Goal: Information Seeking & Learning: Learn about a topic

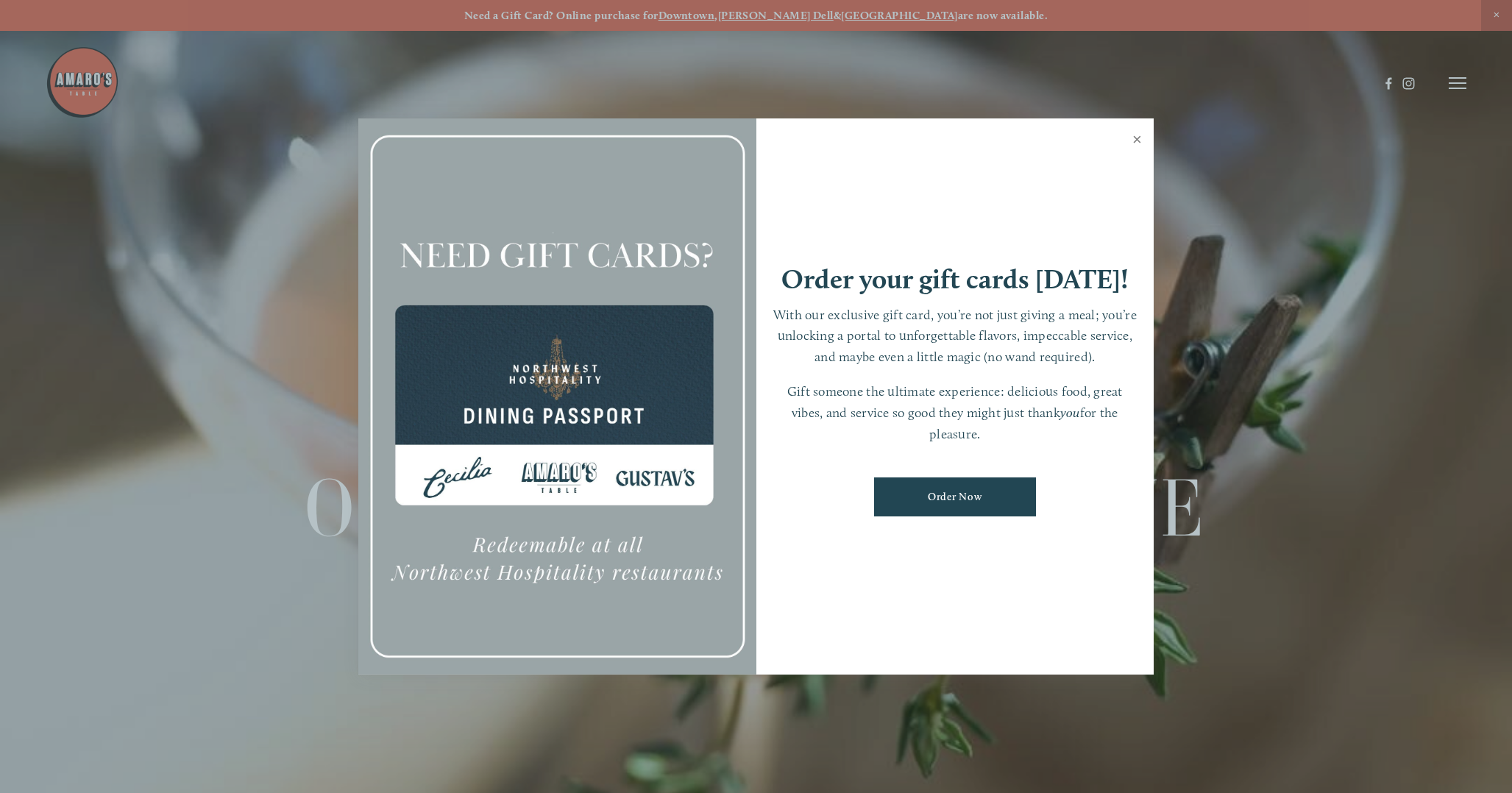
click at [1140, 142] on link "Close" at bounding box center [1137, 142] width 29 height 41
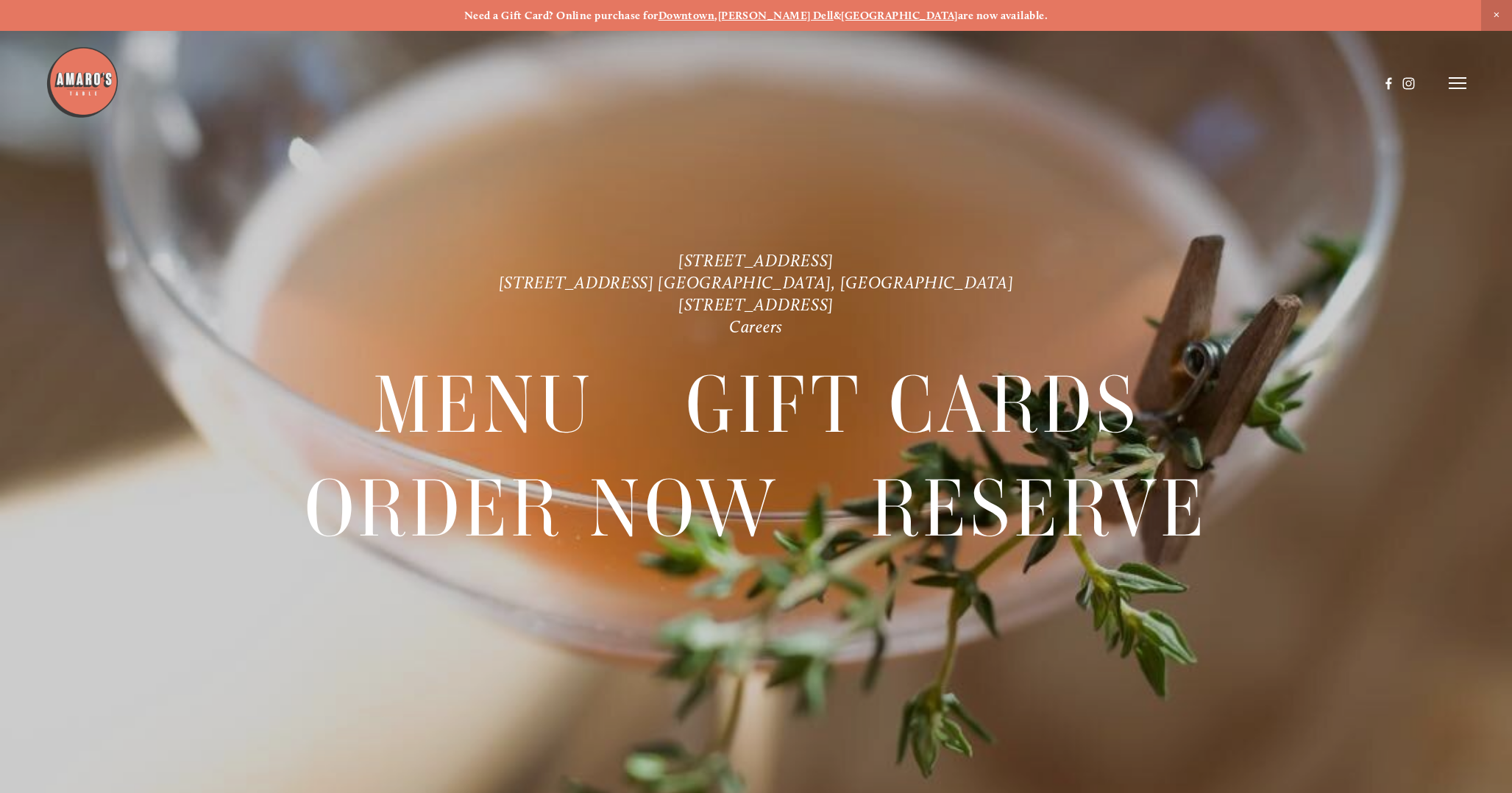
click at [1463, 77] on icon at bounding box center [1458, 84] width 18 height 13
click at [1255, 81] on span "Visit" at bounding box center [1253, 83] width 25 height 14
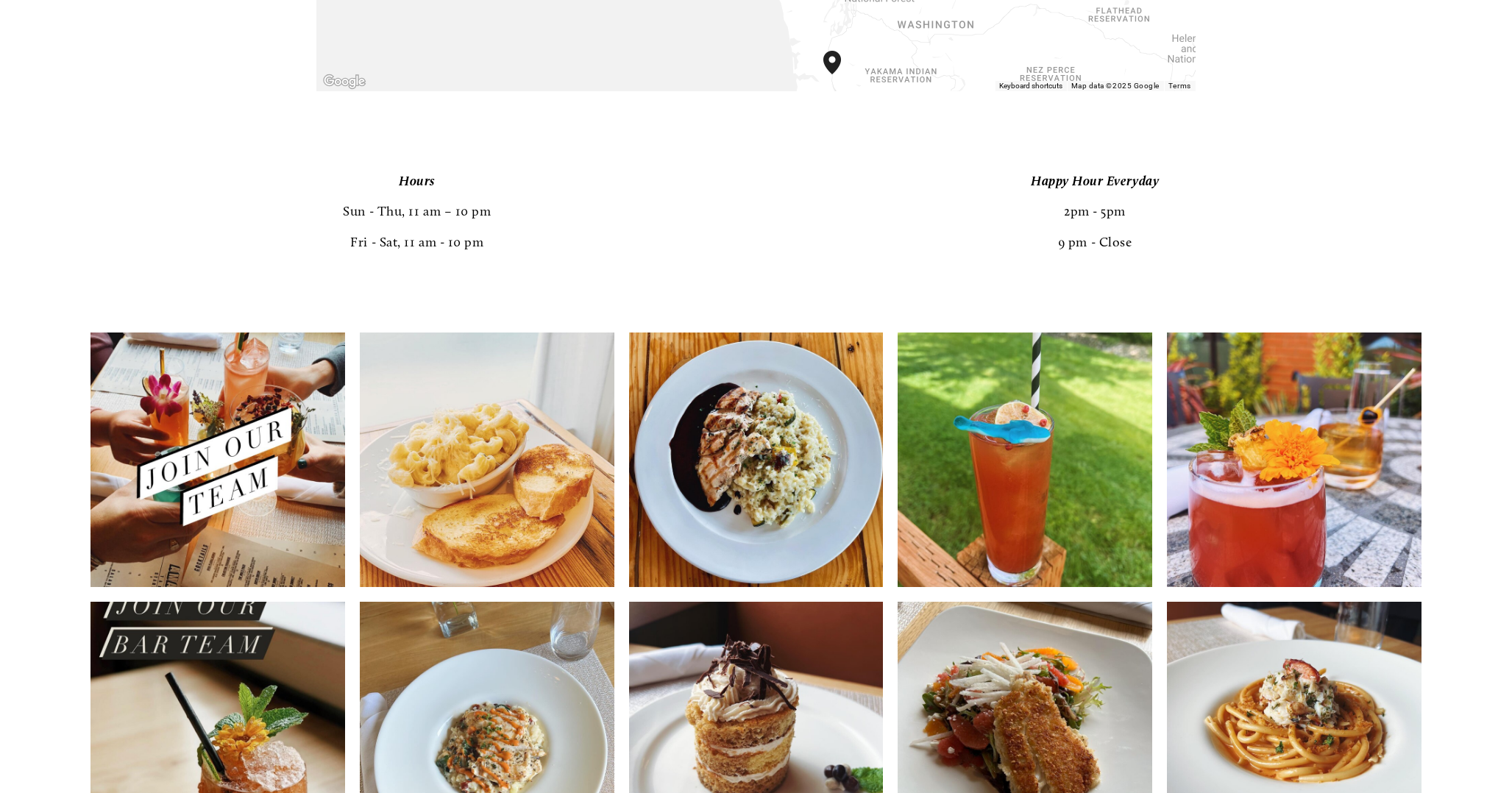
scroll to position [3226, 0]
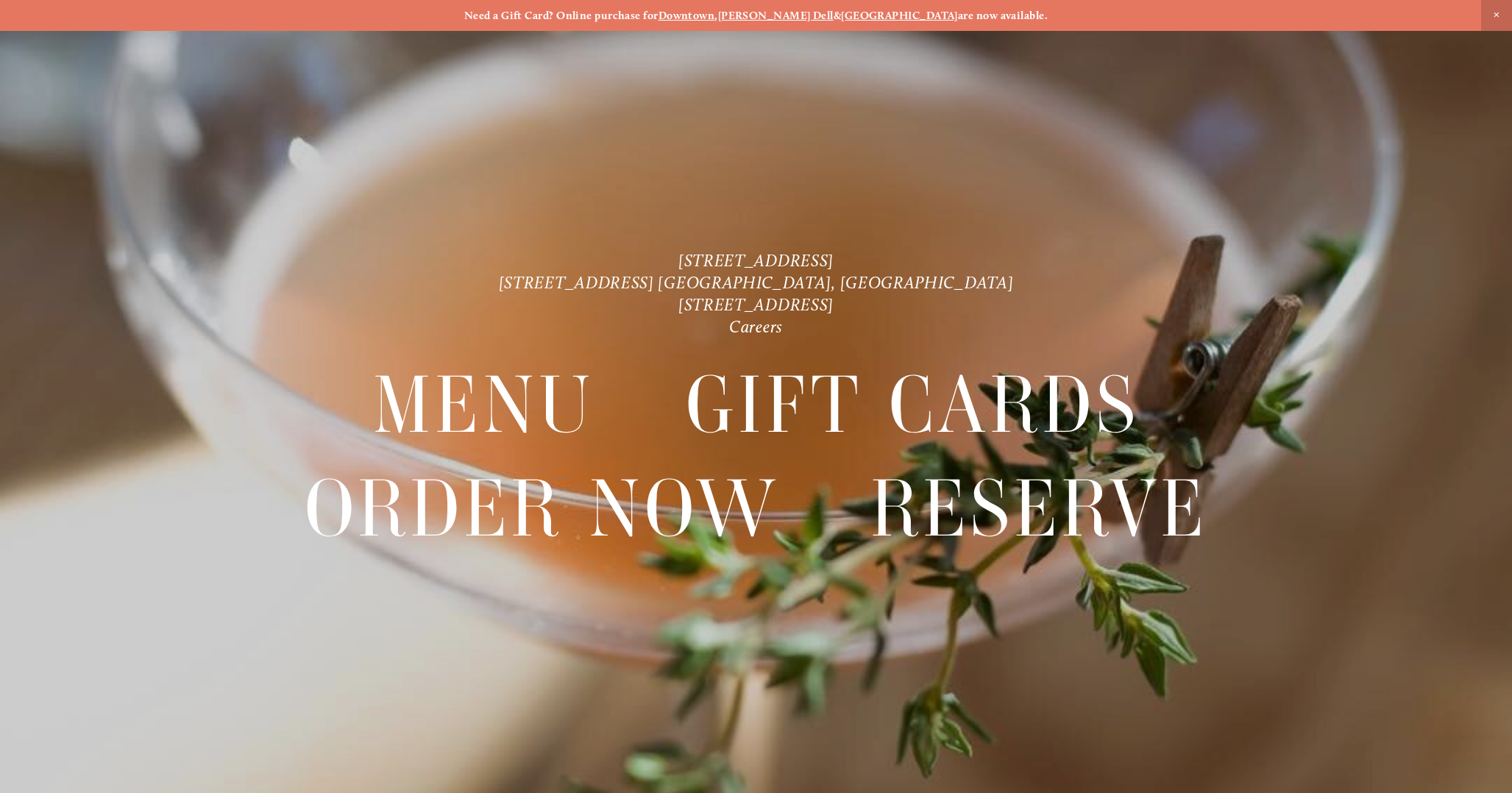
scroll to position [31, 0]
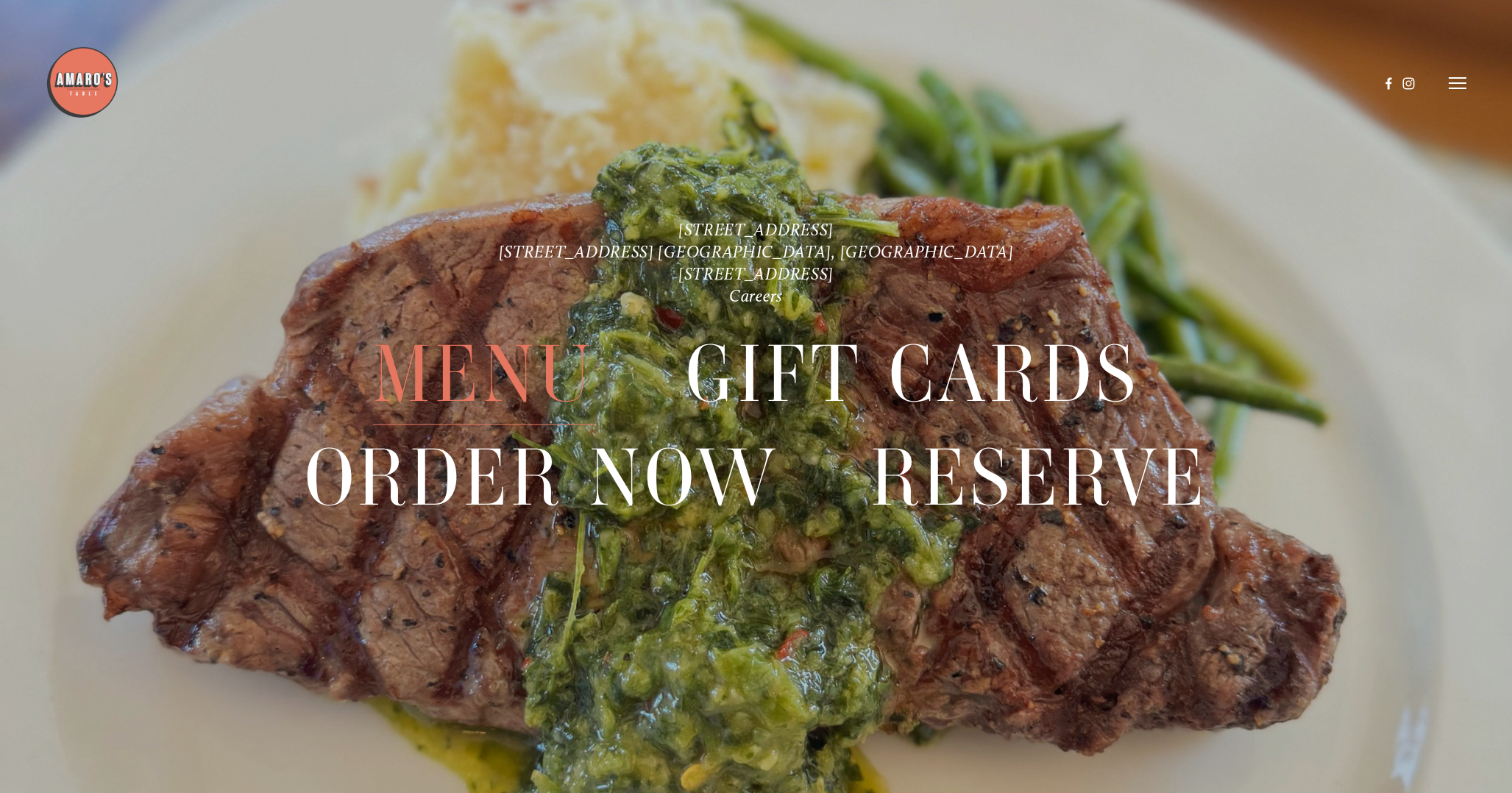
click at [455, 379] on span "Menu" at bounding box center [483, 374] width 222 height 102
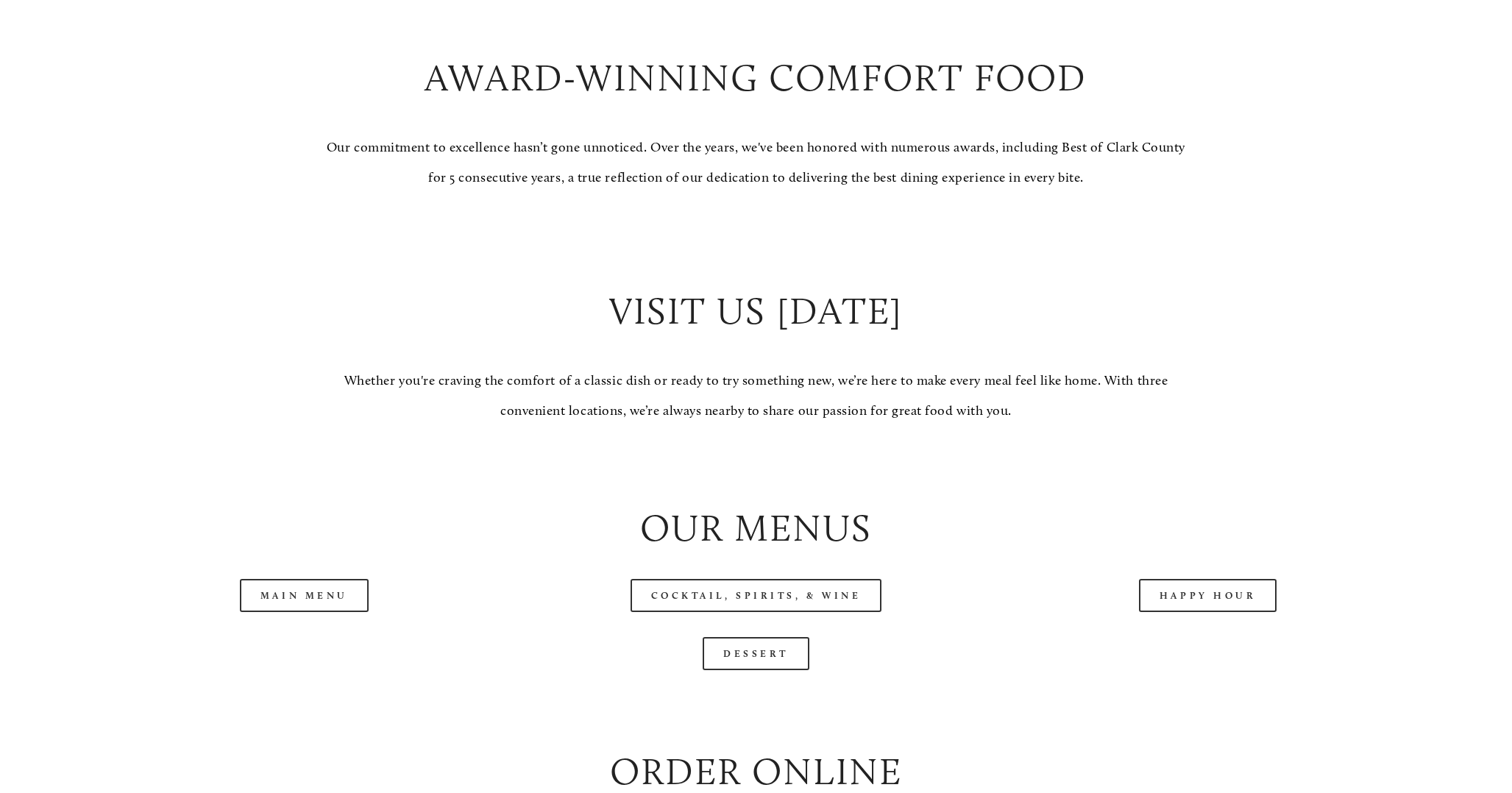
scroll to position [1521, 0]
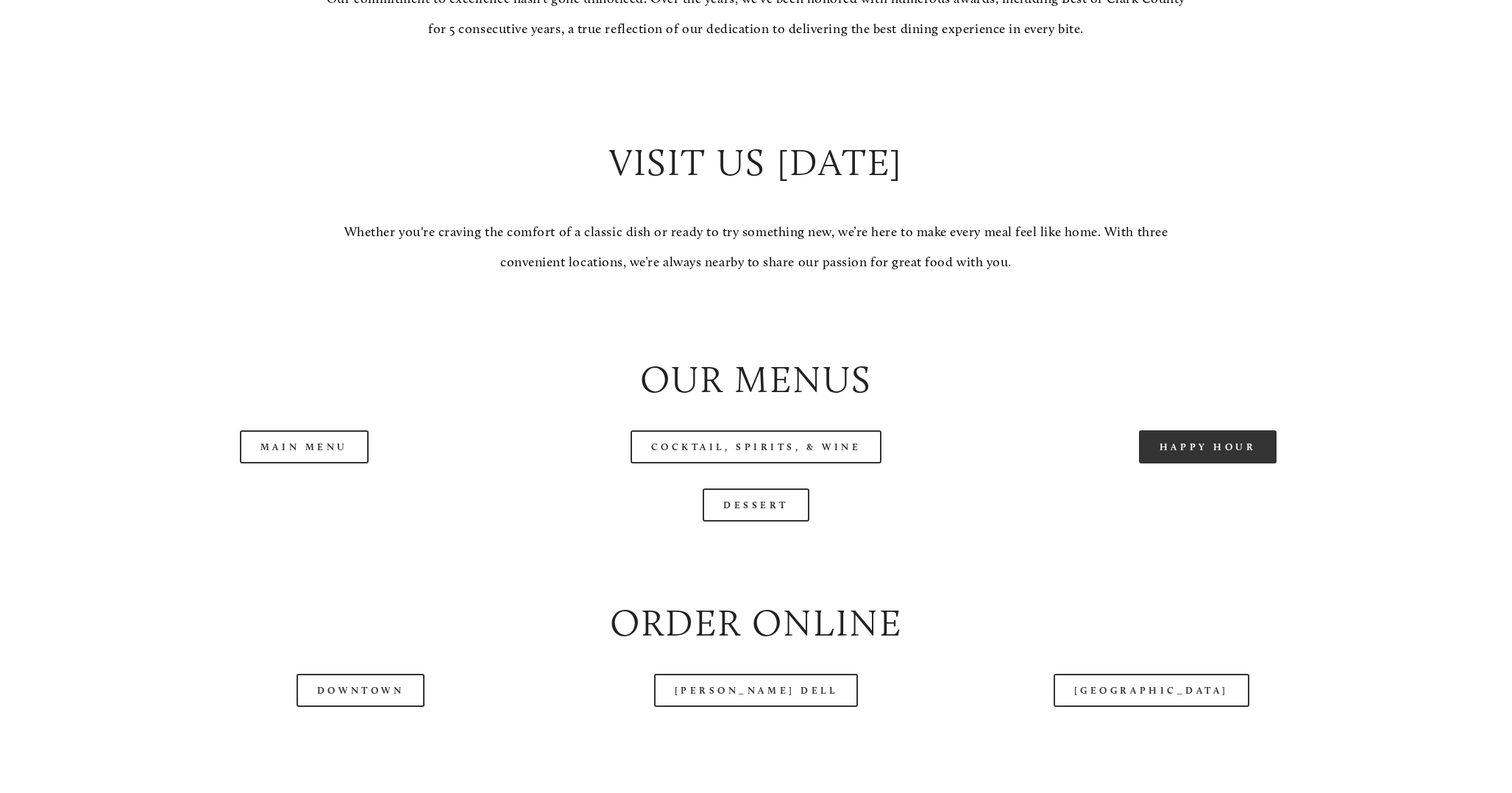
click at [1214, 438] on link "Happy Hour" at bounding box center [1208, 447] width 138 height 33
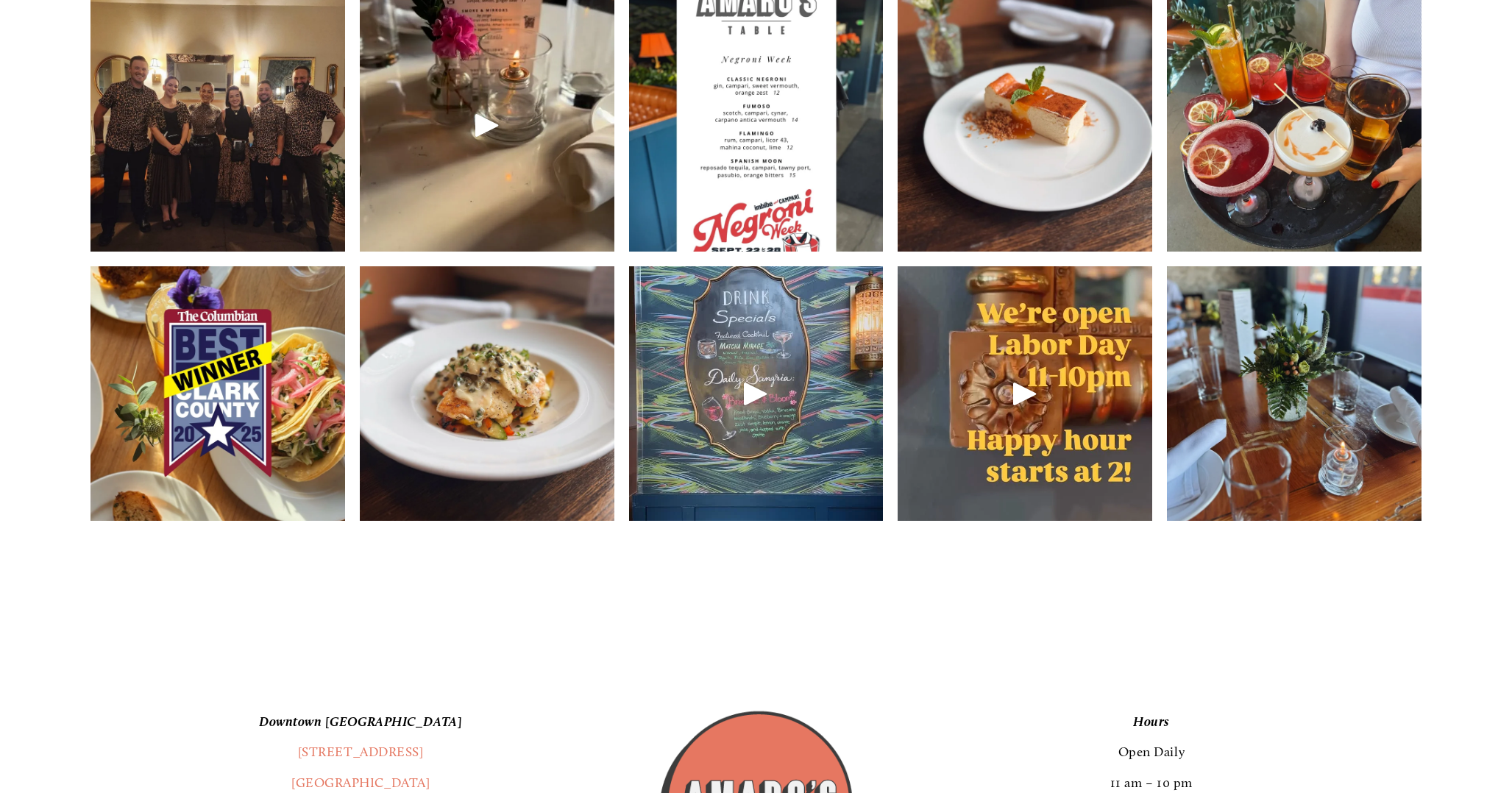
scroll to position [2541, 0]
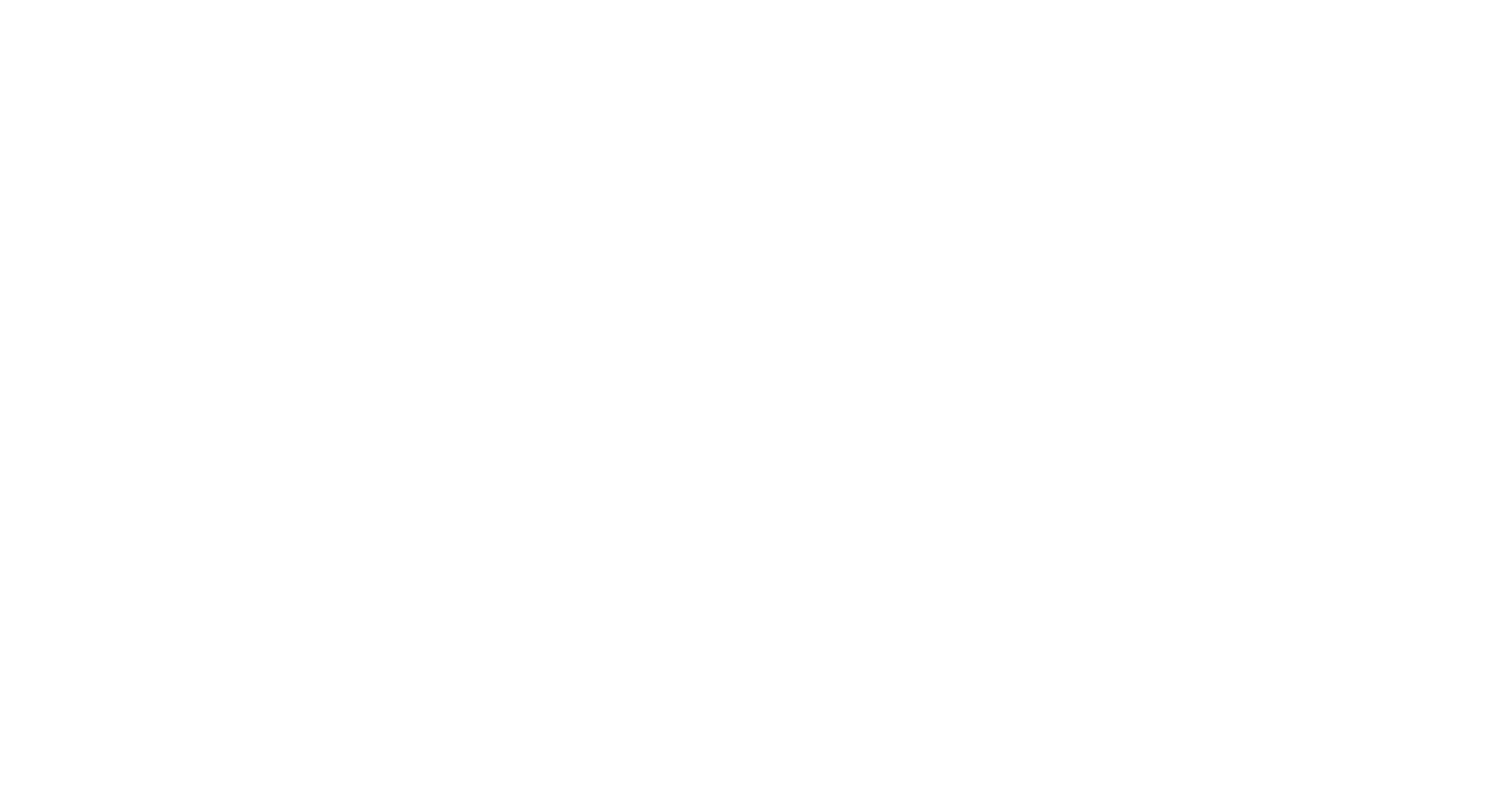
scroll to position [31, 0]
